Goal: Task Accomplishment & Management: Manage account settings

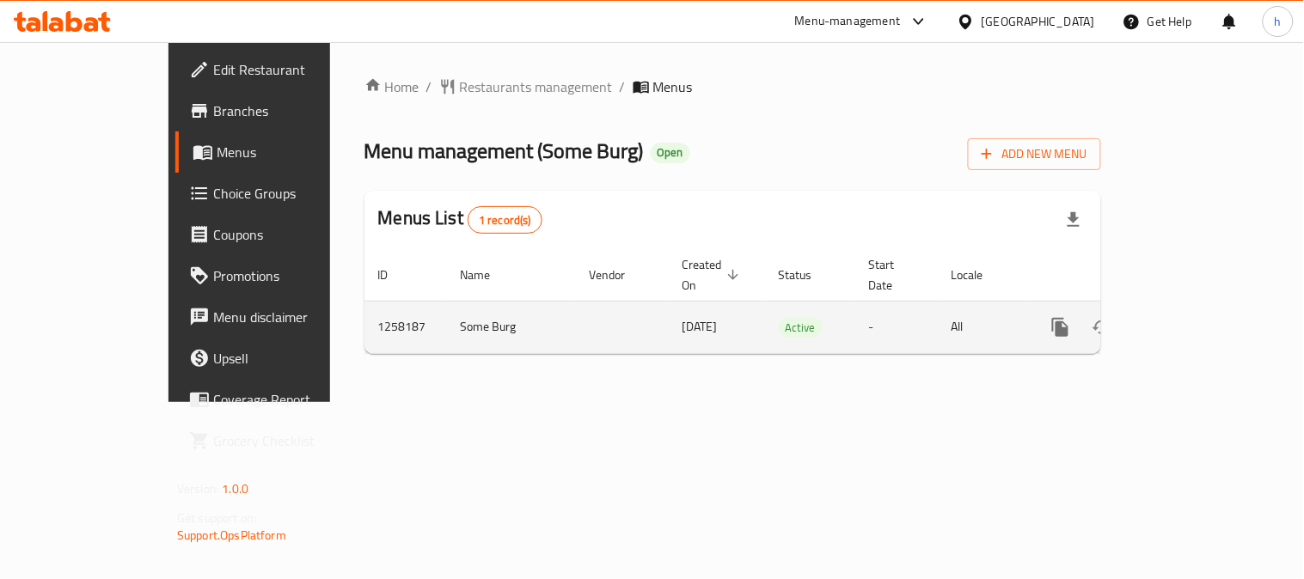
click at [1195, 317] on icon "enhanced table" at bounding box center [1184, 327] width 21 height 21
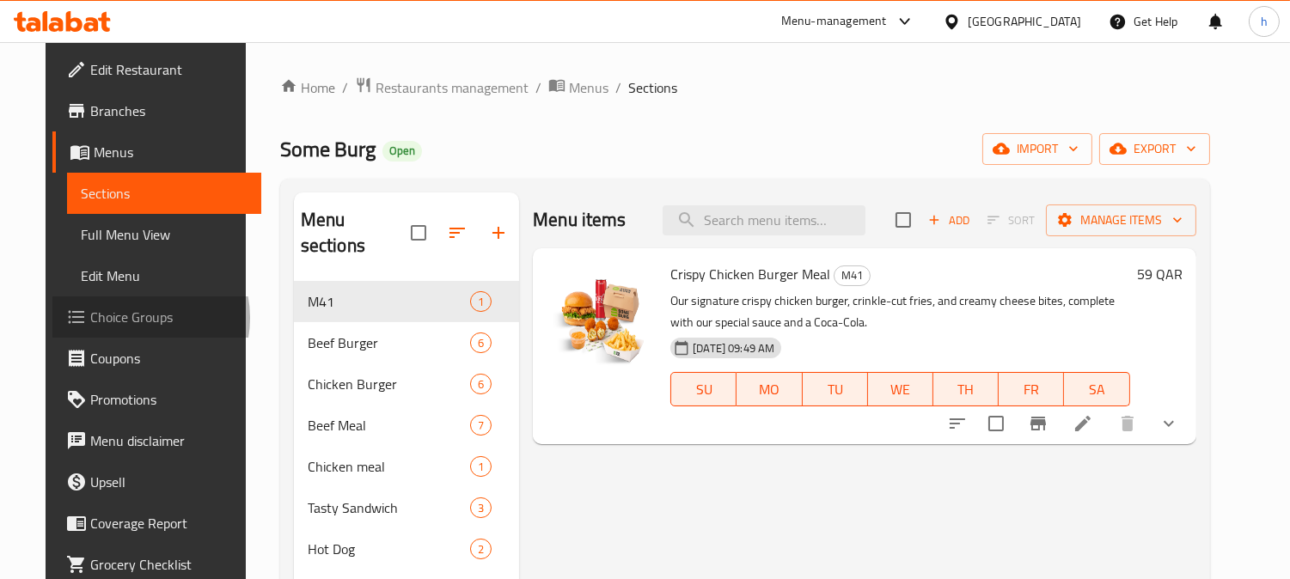
click at [93, 318] on span "Choice Groups" at bounding box center [168, 317] width 157 height 21
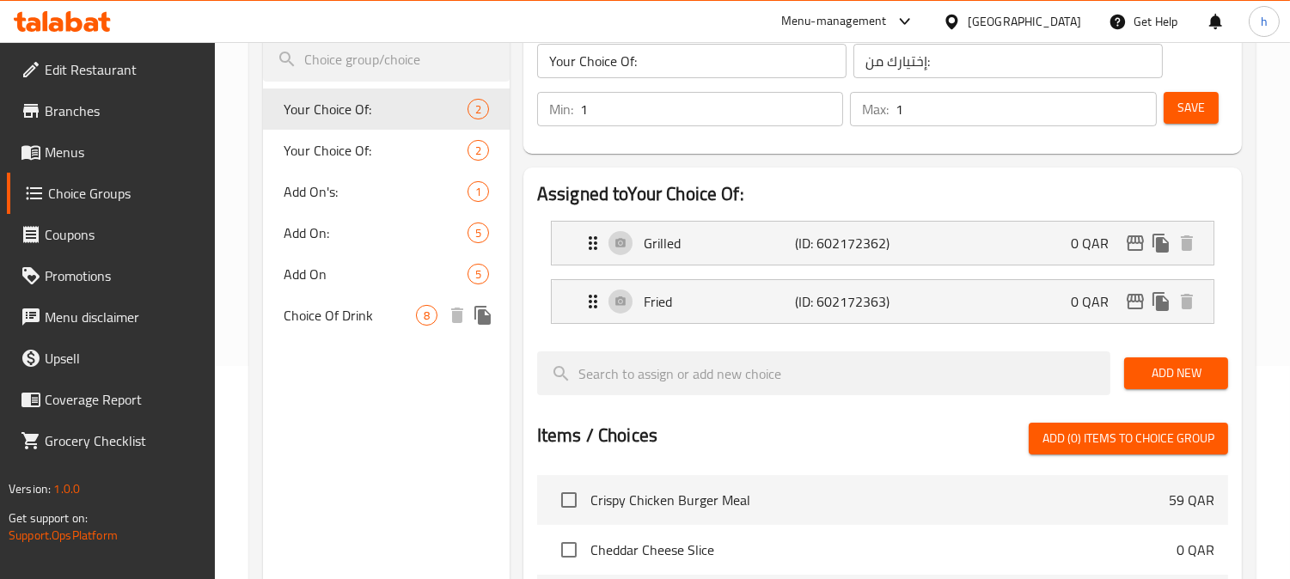
scroll to position [382, 0]
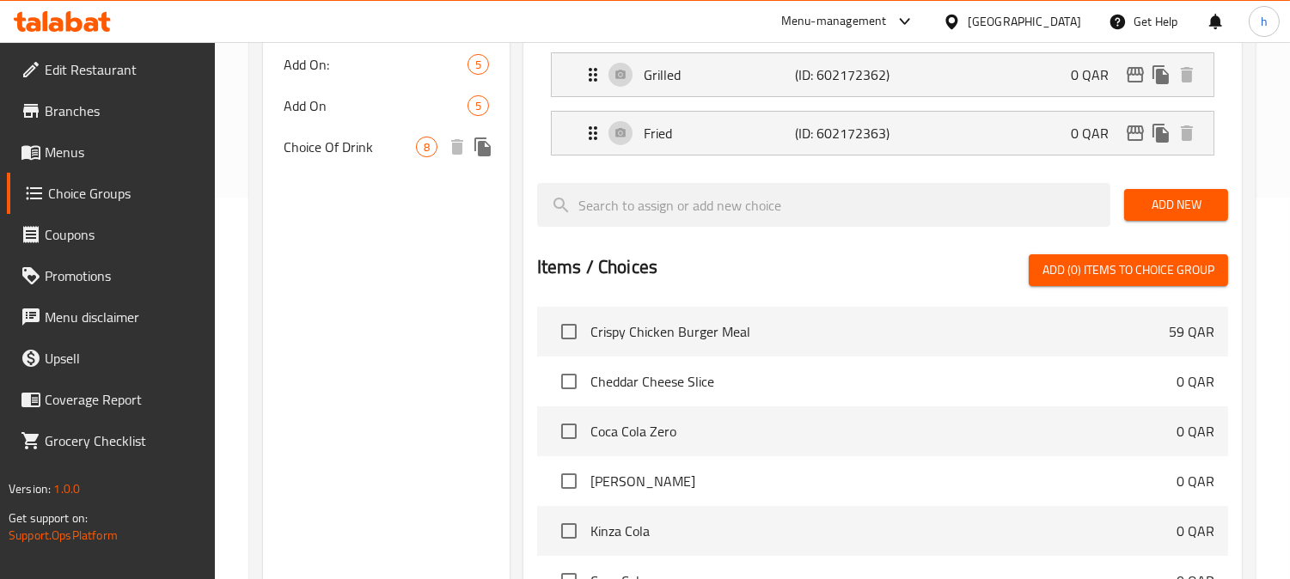
click at [323, 142] on span "Choice Of Drink" at bounding box center [350, 147] width 132 height 21
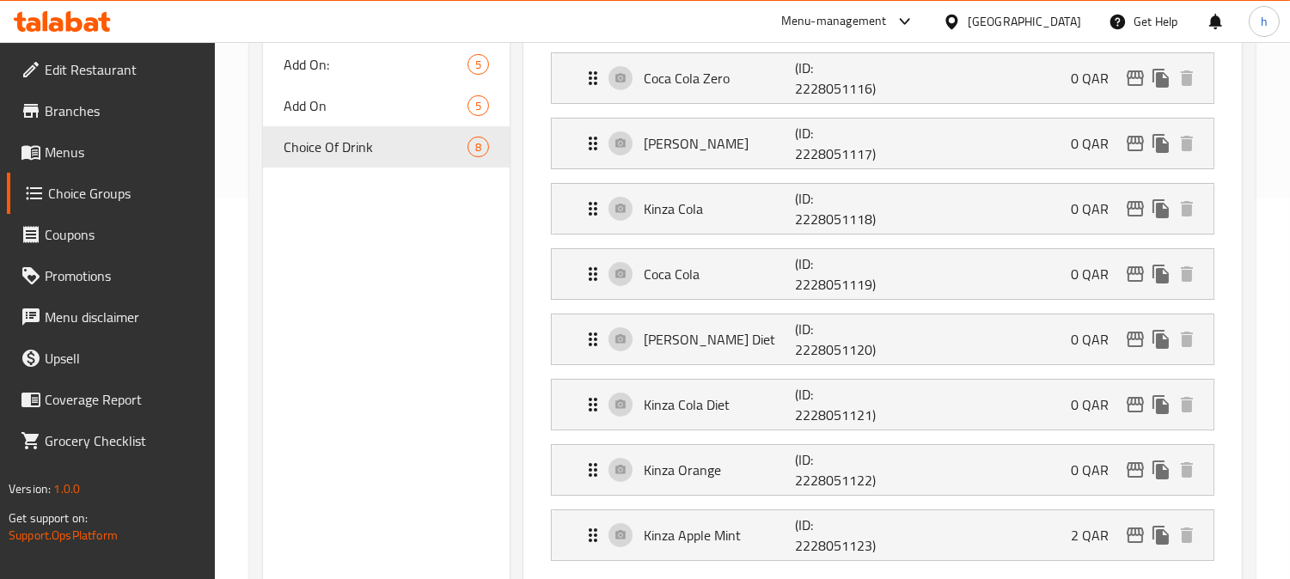
type input "Choice Of Drink"
type input "اختيار المشروب"
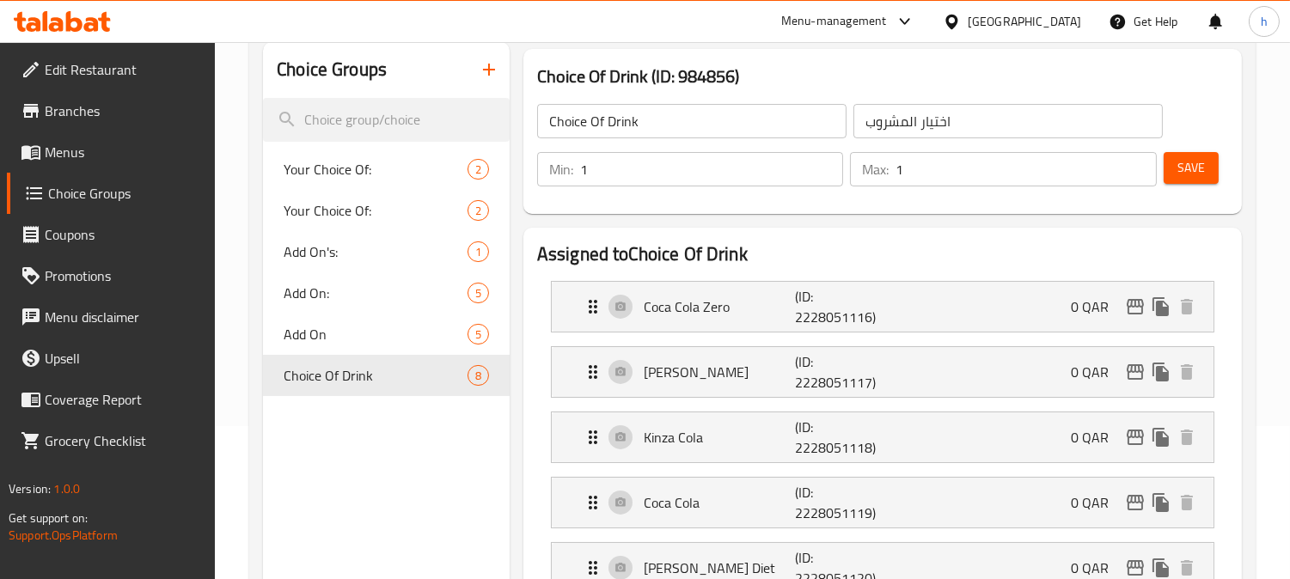
scroll to position [0, 0]
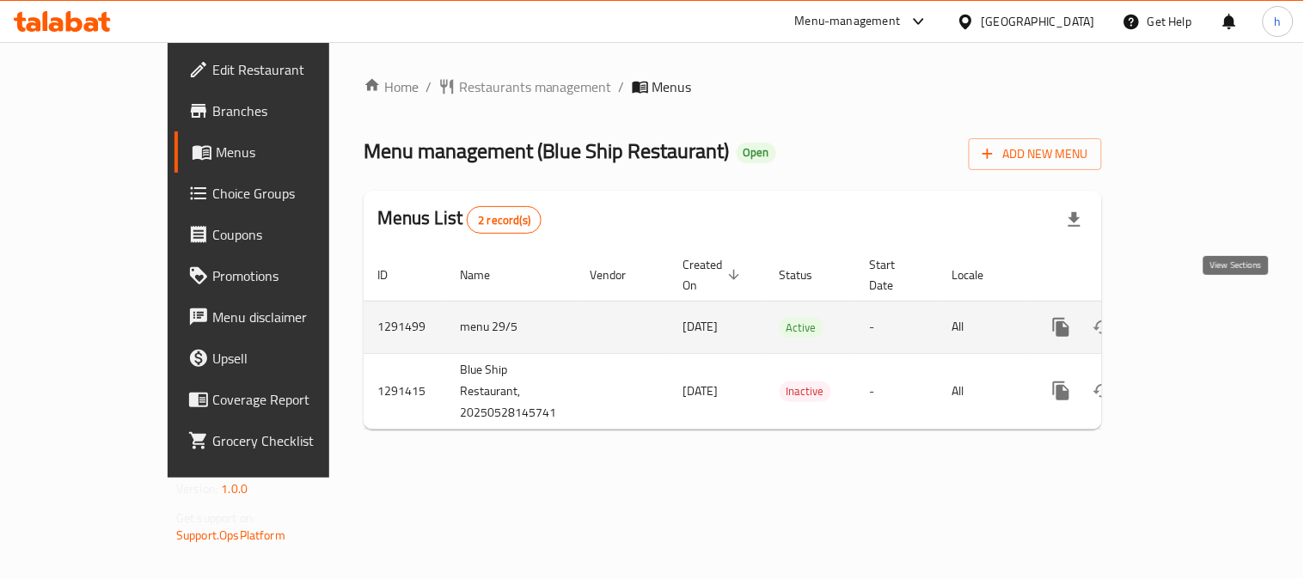
click at [1193, 320] on icon "enhanced table" at bounding box center [1185, 327] width 15 height 15
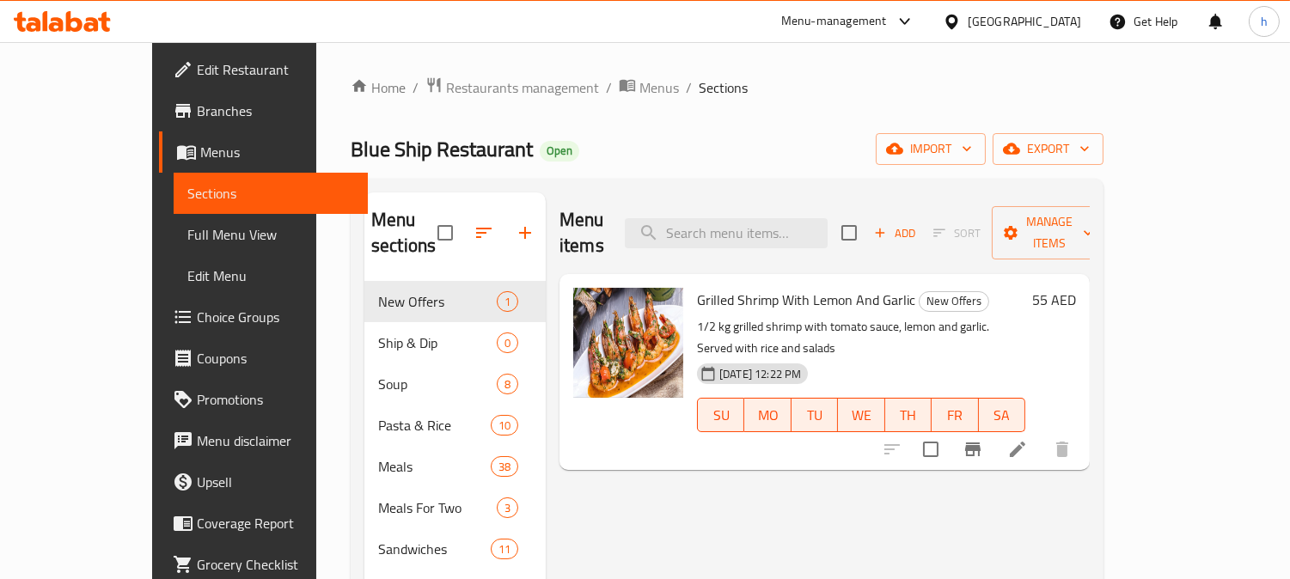
click at [197, 318] on span "Choice Groups" at bounding box center [275, 317] width 157 height 21
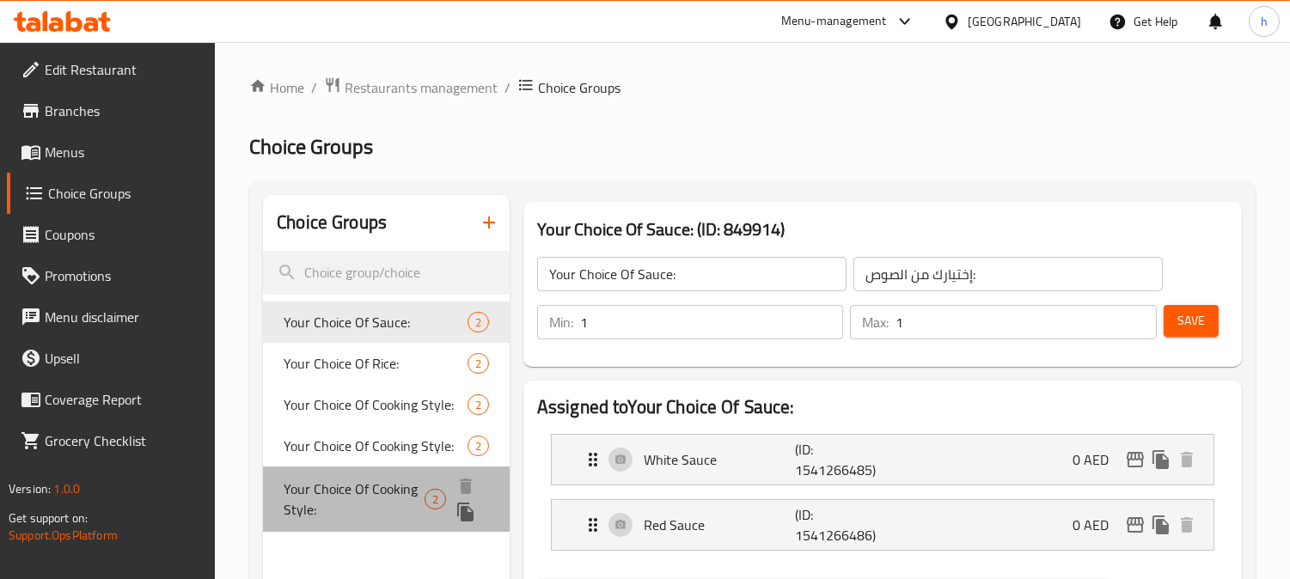
click at [359, 495] on span "Your Choice Of Cooking Style:" at bounding box center [354, 499] width 141 height 41
type input "Your Choice Of Cooking Style:"
type input "اختيارك من أسلوب الطهي: Copy"
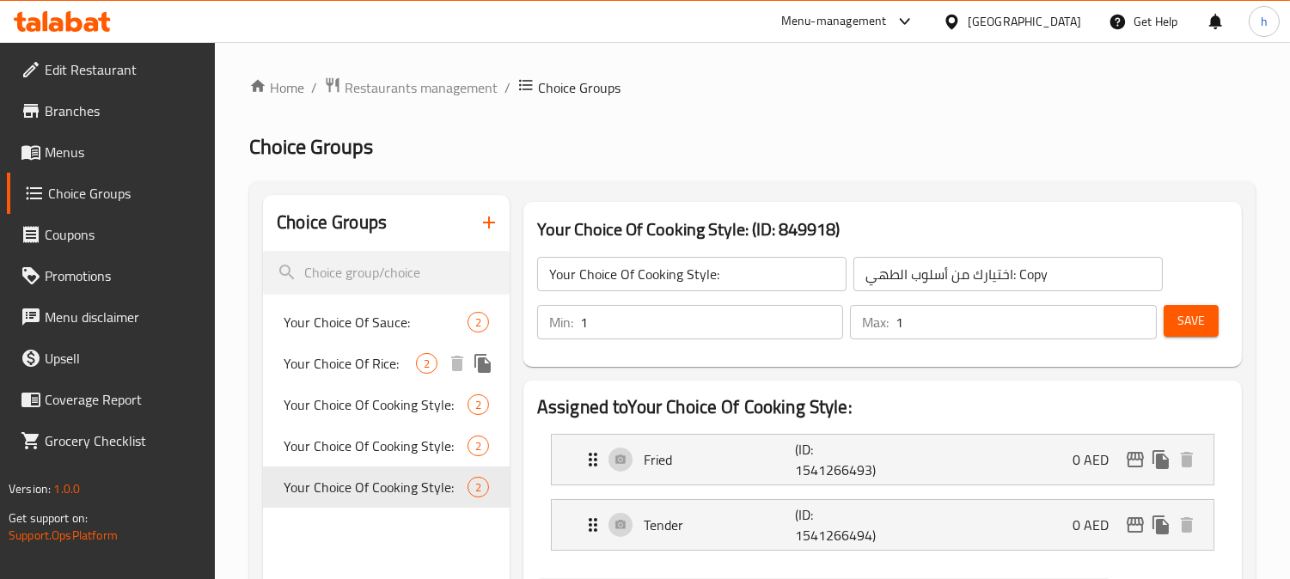
click at [329, 359] on span "Your Choice Of Rice:" at bounding box center [350, 363] width 132 height 21
type input "Your Choice Of Rice:"
type input "إختيارك من الأرز:"
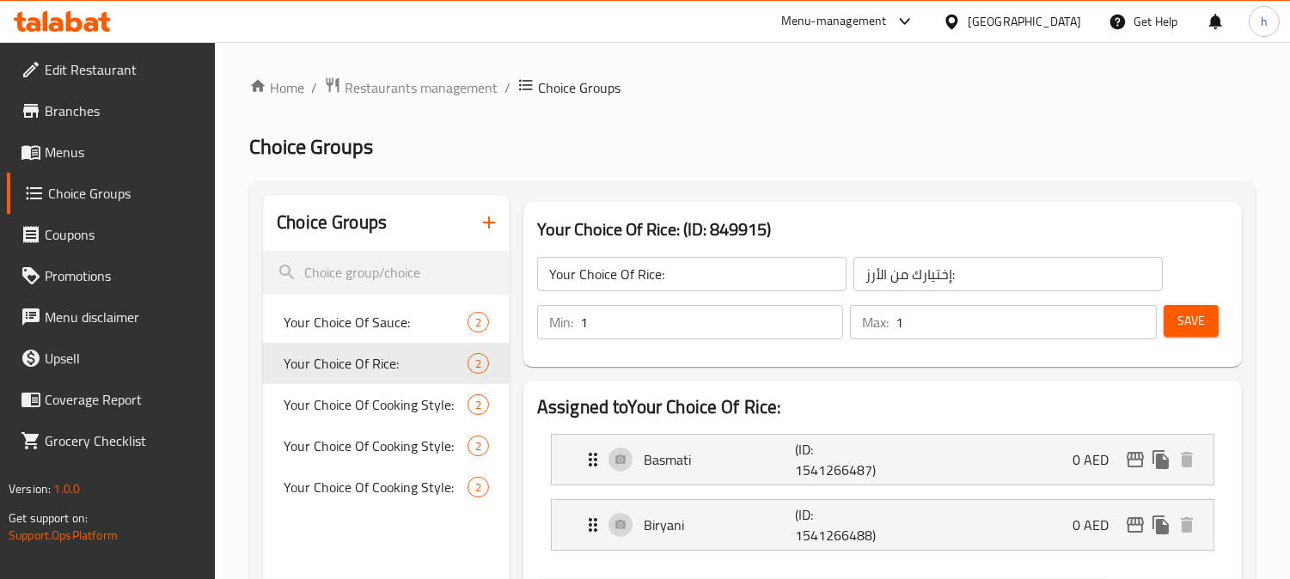
scroll to position [191, 0]
